Goal: Task Accomplishment & Management: Complete application form

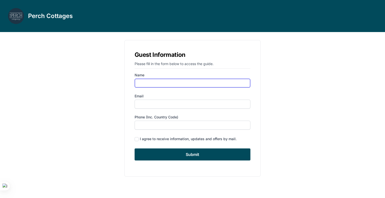
click at [166, 80] on input "Name" at bounding box center [193, 83] width 116 height 9
type input "[PERSON_NAME]"
type input "[EMAIL_ADDRESS][DOMAIN_NAME]"
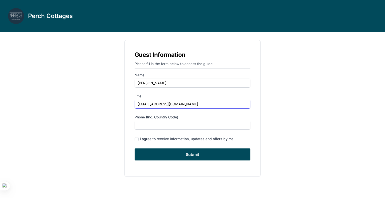
type input "9192445402"
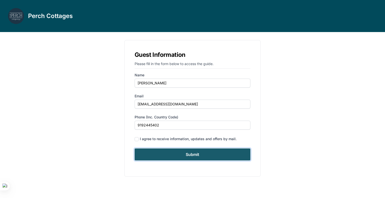
click at [201, 155] on input "Submit" at bounding box center [193, 155] width 116 height 12
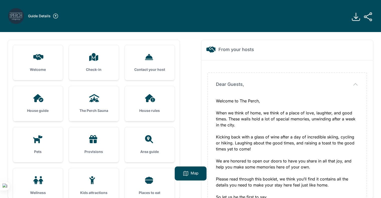
click at [40, 62] on div "Welcome" at bounding box center [38, 62] width 50 height 35
click at [39, 57] on icon at bounding box center [38, 57] width 10 height 6
click at [106, 68] on h3 "Check-in" at bounding box center [94, 69] width 34 height 5
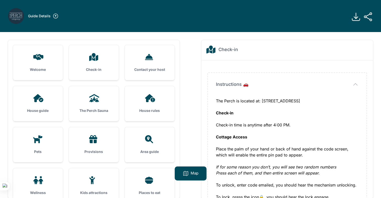
click at [55, 107] on div "House guide" at bounding box center [38, 103] width 50 height 35
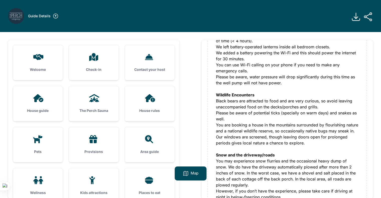
scroll to position [166, 0]
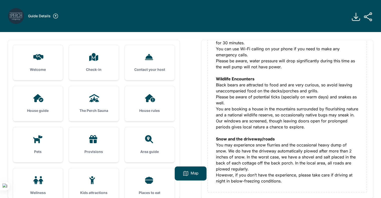
click at [95, 111] on h3 "The Perch Sauna" at bounding box center [94, 110] width 34 height 5
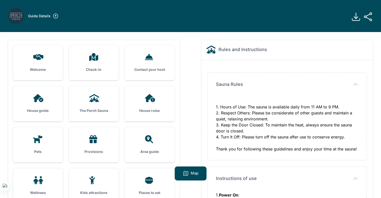
click at [163, 107] on div "House rules" at bounding box center [150, 103] width 50 height 35
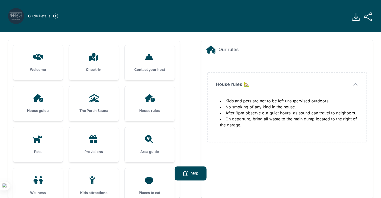
click at [85, 144] on div "Provisions" at bounding box center [94, 144] width 50 height 35
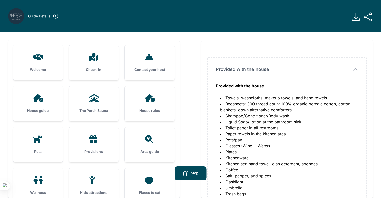
scroll to position [40, 0]
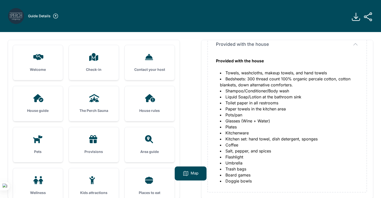
click at [359, 18] on icon at bounding box center [356, 17] width 10 height 10
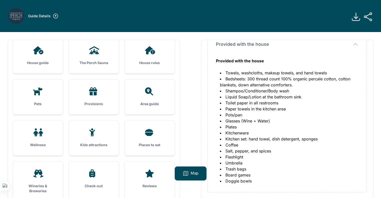
scroll to position [50, 0]
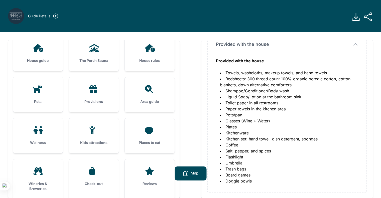
click at [150, 92] on icon at bounding box center [150, 89] width 12 height 8
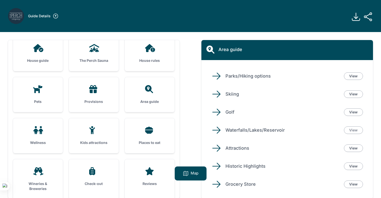
click at [354, 133] on link "View" at bounding box center [353, 131] width 19 height 8
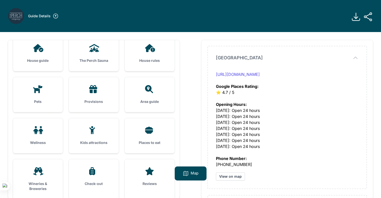
scroll to position [125, 0]
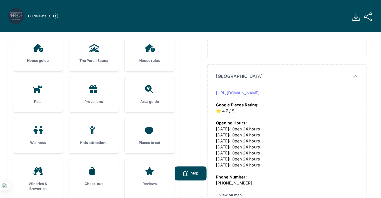
click at [260, 94] on link "[URL][DOMAIN_NAME]" at bounding box center [238, 92] width 44 height 5
